Goal: Task Accomplishment & Management: Manage account settings

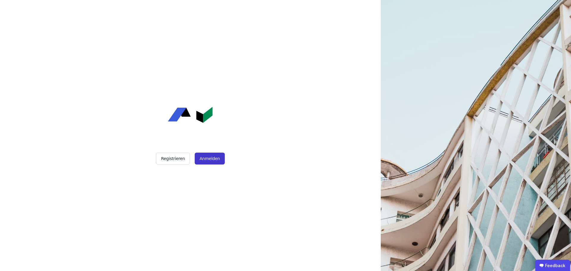
click at [198, 160] on button "Anmelden" at bounding box center [210, 159] width 30 height 12
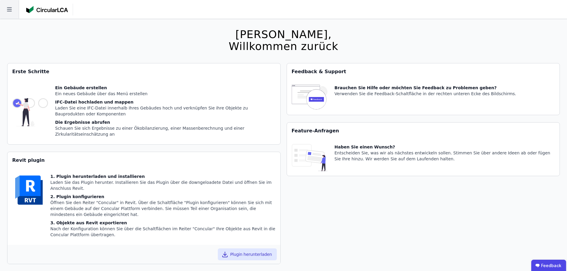
click at [9, 15] on icon at bounding box center [9, 9] width 19 height 19
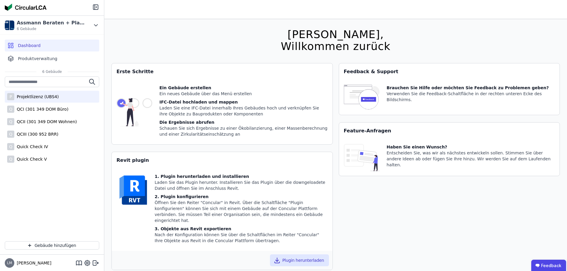
click at [55, 97] on div "P Projektlizenz (UBS4)" at bounding box center [52, 97] width 94 height 12
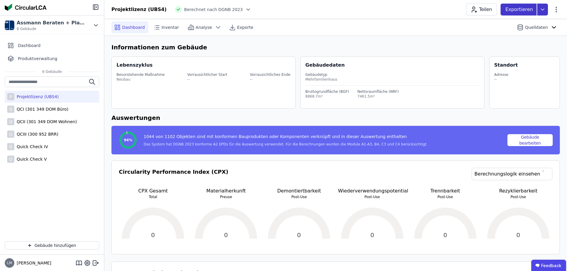
click at [542, 11] on icon at bounding box center [542, 10] width 11 height 12
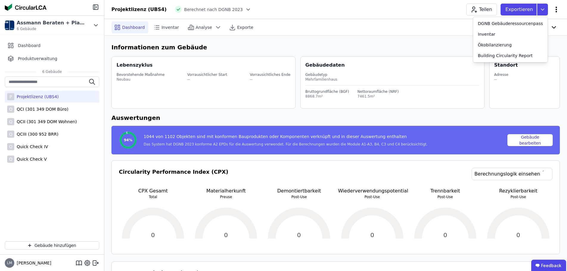
click at [557, 10] on icon at bounding box center [555, 9] width 7 height 7
click at [554, 8] on icon at bounding box center [555, 9] width 7 height 7
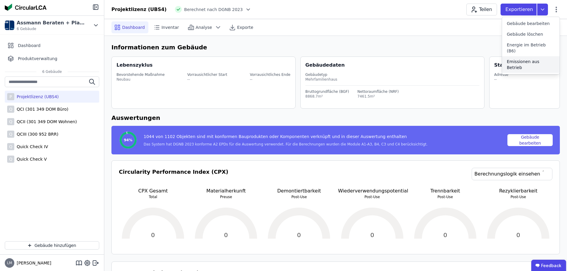
click at [524, 59] on span "Emissionen aus Betrieb" at bounding box center [530, 65] width 48 height 12
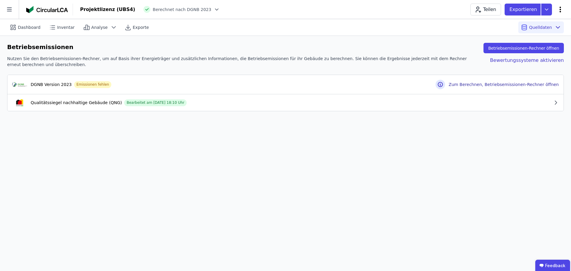
click at [558, 8] on icon at bounding box center [560, 9] width 7 height 7
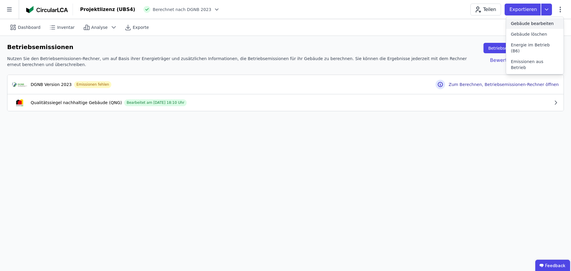
click at [544, 26] on div "Gebäude bearbeiten" at bounding box center [534, 23] width 57 height 11
select select "**********"
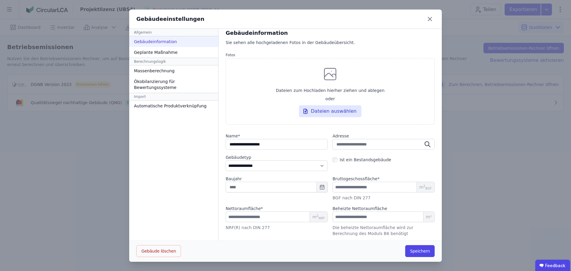
scroll to position [6, 0]
click at [345, 219] on input "number" at bounding box center [384, 216] width 102 height 11
type input "****"
click at [424, 249] on button "Speichern" at bounding box center [419, 251] width 29 height 12
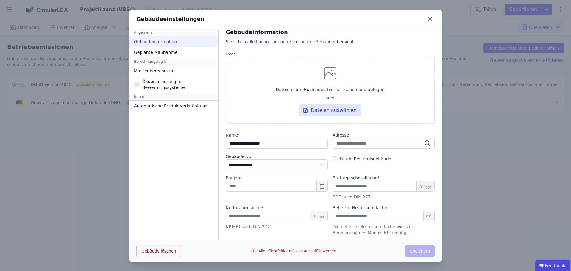
scroll to position [0, 0]
click at [148, 80] on div "Ökobilanzierung für Bewertungssysteme" at bounding box center [173, 84] width 89 height 17
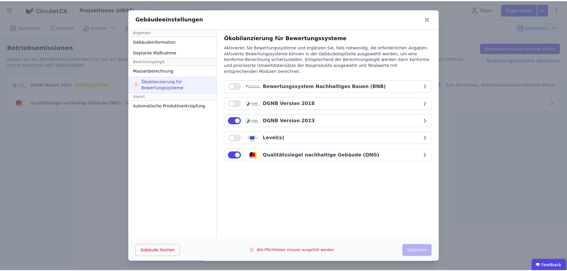
scroll to position [0, 0]
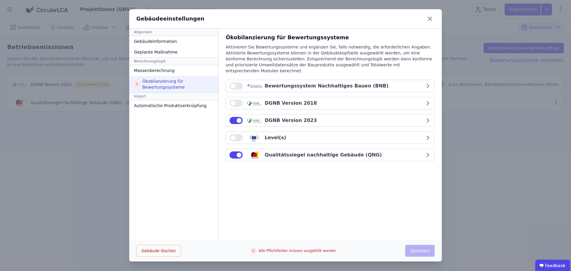
click at [287, 192] on div "Ökobilanzierung für Bewertungssysteme Aktivieren Sie Bewertungssysteme und ergä…" at bounding box center [330, 135] width 223 height 212
click at [158, 41] on div "Gebäudeinformation" at bounding box center [173, 41] width 89 height 11
select select "**********"
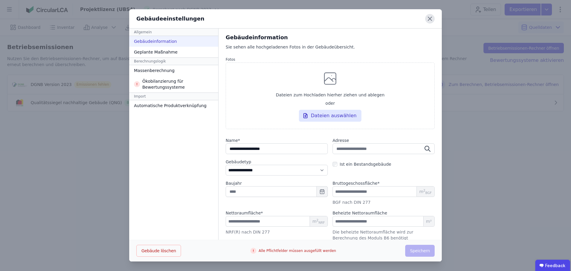
click at [427, 17] on icon at bounding box center [430, 19] width 10 height 10
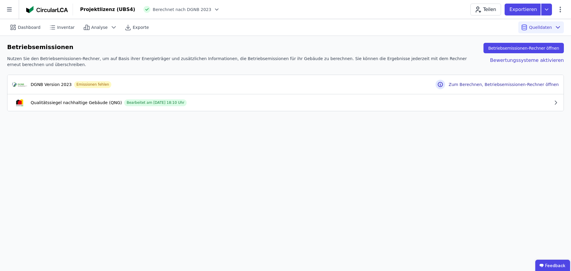
click at [424, 143] on div "Dashboard Inventar Analyse Exporte Quelldaten Betriebsemissionen Betriebsemissi…" at bounding box center [285, 145] width 571 height 252
click at [1, 10] on icon at bounding box center [9, 9] width 19 height 19
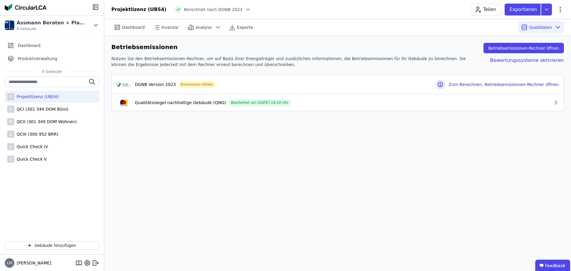
click at [245, 9] on icon at bounding box center [248, 10] width 6 height 6
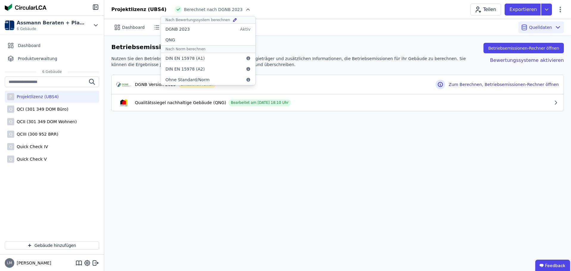
click at [350, 174] on div "Dashboard Inventar Analyse Exporte Quelldaten Betriebsemissionen Betriebsemissi…" at bounding box center [337, 145] width 467 height 252
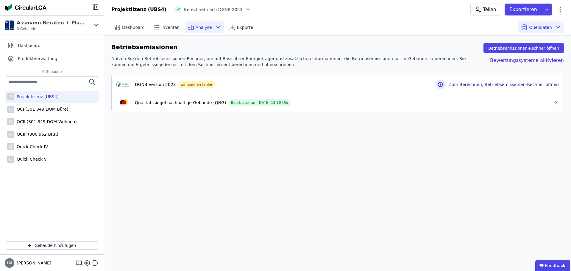
click at [214, 30] on icon at bounding box center [217, 27] width 7 height 7
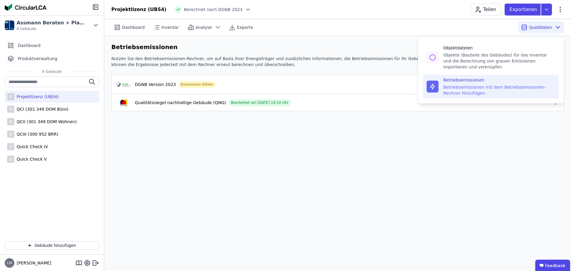
click at [539, 29] on span "Quelldaten" at bounding box center [540, 27] width 23 height 6
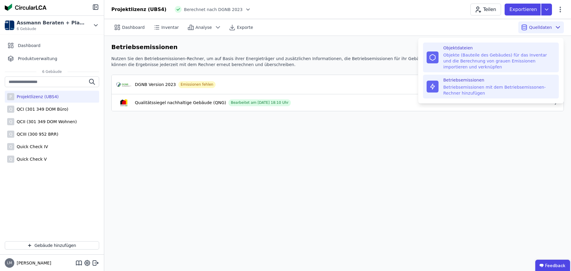
click at [469, 54] on div "Objekte (Bauteile des Gebäudes) für das Inventar und die Berechnung von grauen …" at bounding box center [499, 61] width 112 height 18
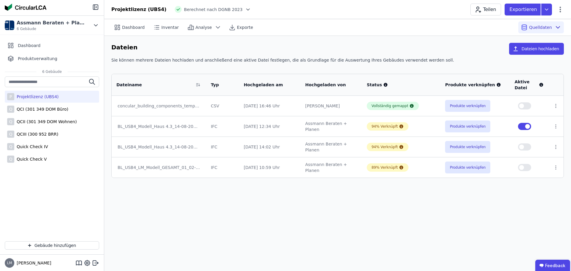
click at [280, 191] on div "Dashboard Inventar Analyse Exporte Quelldaten Dateien Dateien hochladen Sie kön…" at bounding box center [337, 145] width 467 height 252
click at [317, 202] on div "Dashboard Inventar Analyse Exporte Quelldaten Dateien Dateien hochladen Sie kön…" at bounding box center [337, 145] width 467 height 252
click at [288, 218] on div "Dashboard Inventar Analyse Exporte Quelldaten Dateien Dateien hochladen Sie kön…" at bounding box center [337, 145] width 467 height 252
click at [556, 128] on icon at bounding box center [556, 127] width 1 height 4
click at [480, 211] on div "Dashboard Inventar Analyse Exporte Quelldaten Dateien Dateien hochladen Sie kön…" at bounding box center [337, 145] width 467 height 252
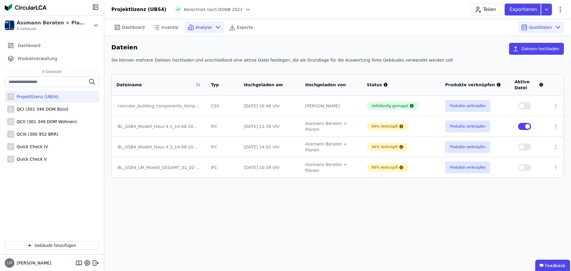
click at [214, 27] on icon at bounding box center [217, 27] width 7 height 7
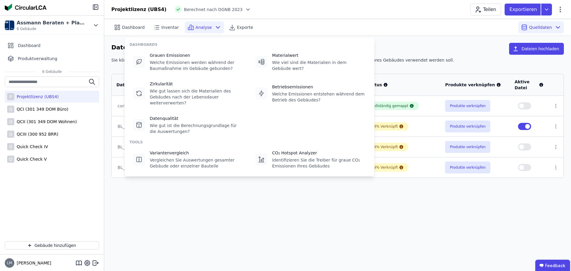
click at [214, 27] on icon at bounding box center [217, 27] width 7 height 7
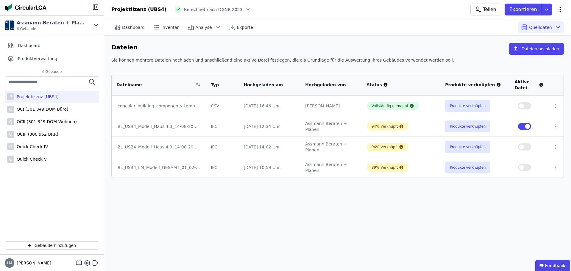
click at [559, 9] on icon at bounding box center [560, 9] width 7 height 7
click at [473, 53] on div "Dateien Dateien hochladen" at bounding box center [337, 50] width 453 height 14
click at [245, 11] on icon at bounding box center [248, 10] width 6 height 6
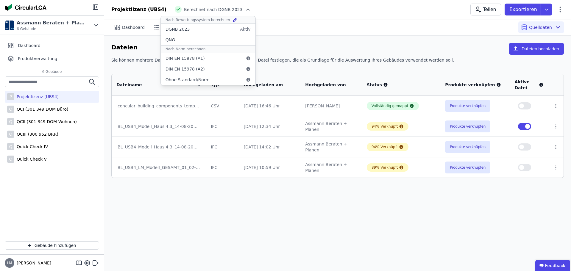
click at [245, 11] on icon at bounding box center [248, 10] width 6 height 6
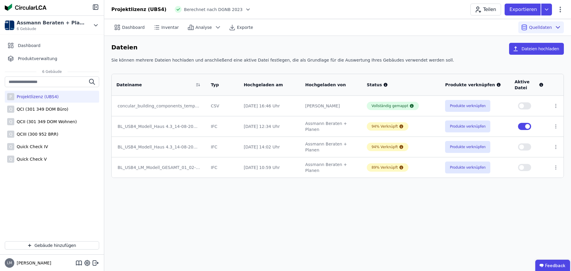
click at [245, 11] on icon at bounding box center [248, 10] width 6 height 6
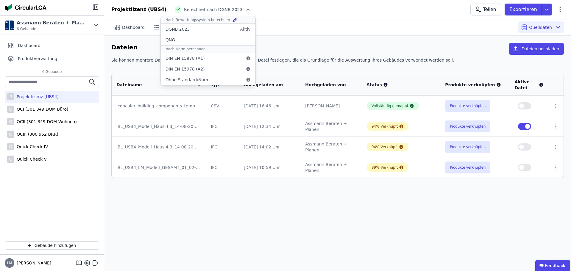
click at [245, 11] on icon at bounding box center [248, 10] width 6 height 6
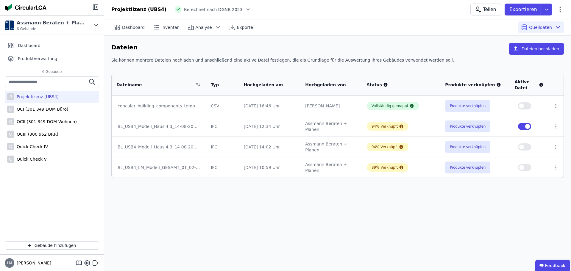
click at [306, 40] on div "Dateien Dateien hochladen Sie können mehrere Dateien hochladen und anschließend…" at bounding box center [337, 110] width 467 height 149
click at [432, 198] on div "Dashboard Inventar Analyse Exporte Quelldaten Dateien Dateien hochladen Sie kön…" at bounding box center [337, 145] width 467 height 252
click at [526, 108] on button "button" at bounding box center [524, 105] width 13 height 7
click at [447, 214] on div "Dashboard Inventar Analyse Exporte Quelldaten Dateien Dateien hochladen Sie kön…" at bounding box center [337, 145] width 467 height 252
click at [135, 31] on div "Dashboard" at bounding box center [129, 27] width 37 height 12
